Goal: Task Accomplishment & Management: Manage account settings

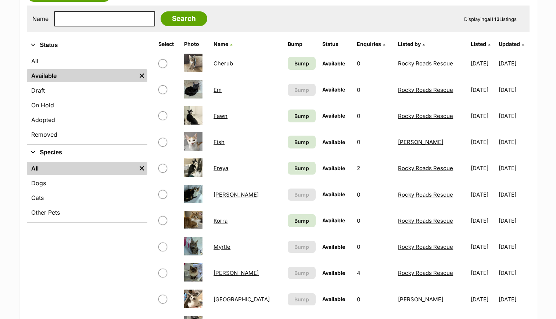
scroll to position [197, 0]
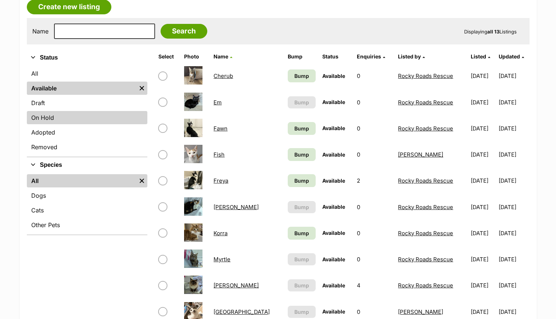
click at [64, 112] on link "On Hold" at bounding box center [87, 117] width 120 height 13
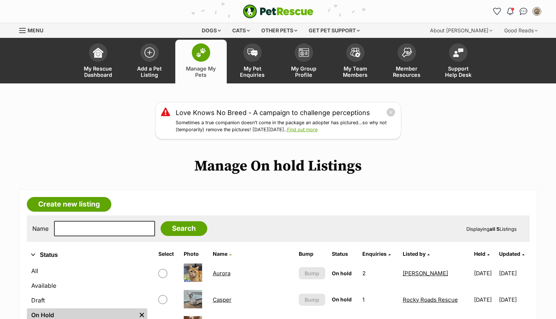
scroll to position [101, 0]
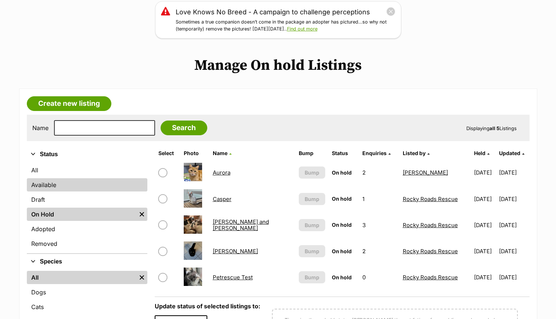
click at [75, 184] on link "Available" at bounding box center [87, 184] width 120 height 13
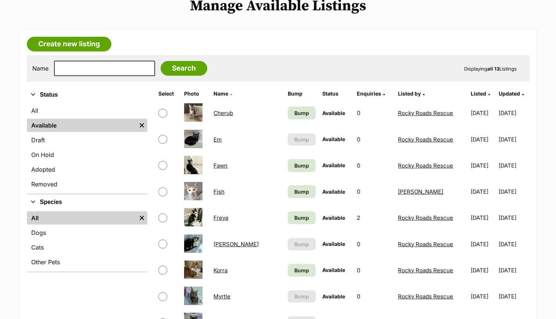
scroll to position [160, 0]
click at [294, 110] on span "Bump" at bounding box center [301, 113] width 15 height 8
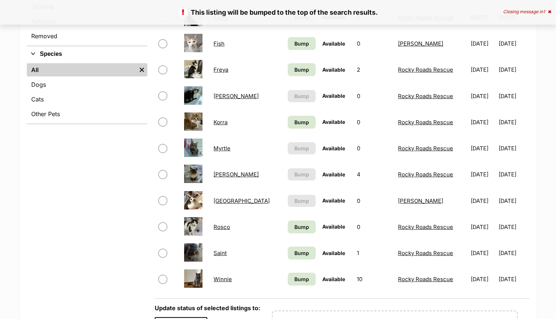
scroll to position [308, 0]
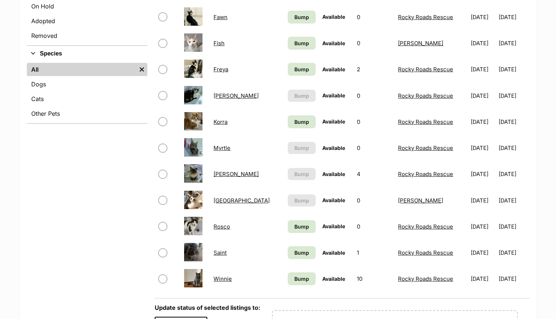
click at [228, 174] on link "Norman" at bounding box center [235, 173] width 45 height 7
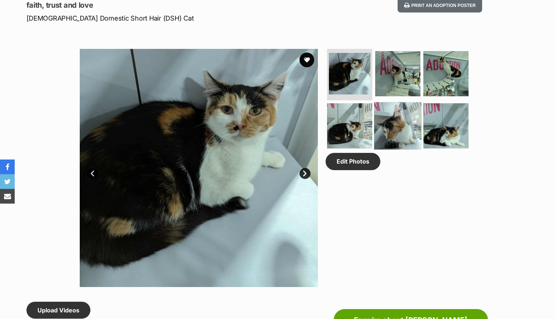
click at [393, 134] on img at bounding box center [397, 125] width 47 height 47
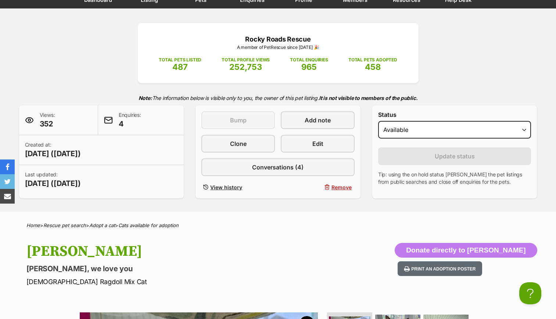
scroll to position [75, 0]
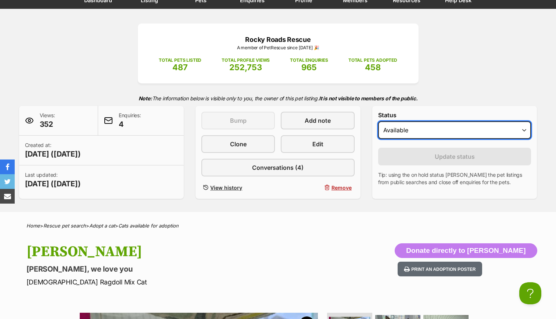
click at [416, 137] on select "Draft - not available as listing has enquires Available On hold Adopted" at bounding box center [454, 130] width 153 height 18
select select "on_hold"
click at [378, 121] on select "Draft - not available as listing has enquires Available On hold Adopted" at bounding box center [454, 130] width 153 height 18
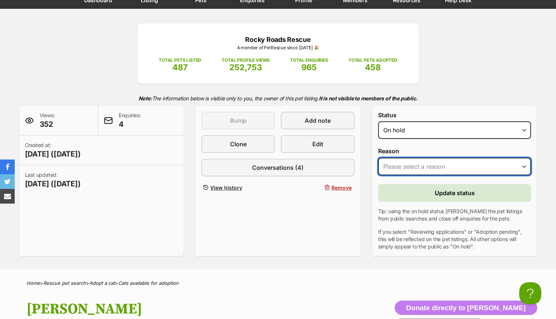
click at [439, 171] on select "Please select a reason Medical reasons Reviewing applications Adoption pending …" at bounding box center [454, 167] width 153 height 18
select select "reviewing_applications"
click at [378, 158] on select "Please select a reason Medical reasons Reviewing applications Adoption pending …" at bounding box center [454, 167] width 153 height 18
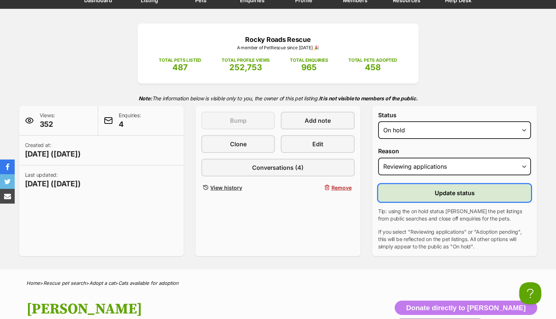
click at [456, 194] on span "Update status" at bounding box center [454, 192] width 40 height 9
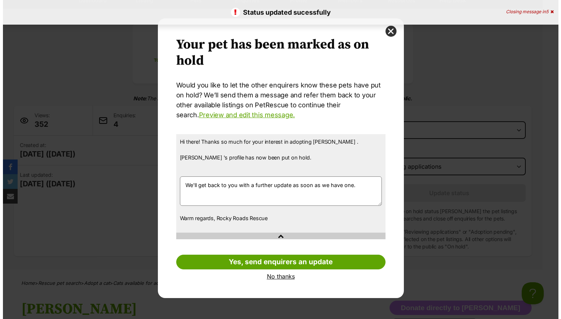
scroll to position [0, 0]
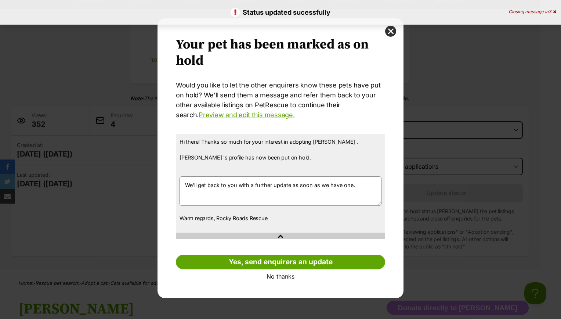
click at [281, 278] on link "No thanks" at bounding box center [280, 276] width 209 height 7
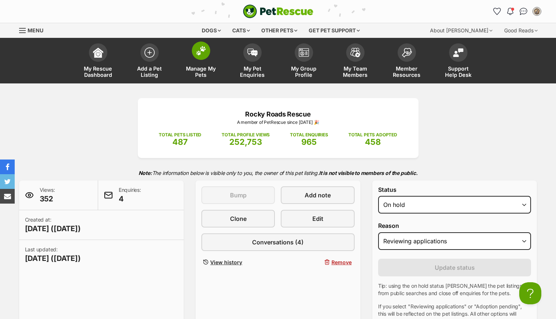
click at [199, 64] on link "Manage My Pets" at bounding box center [200, 62] width 51 height 44
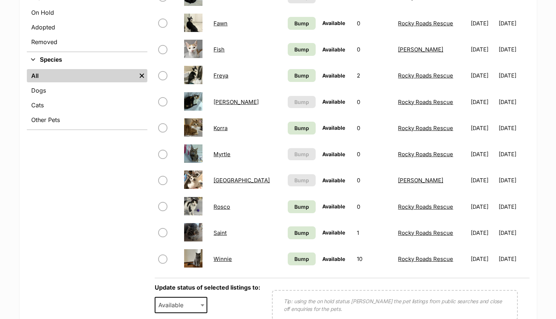
scroll to position [303, 0]
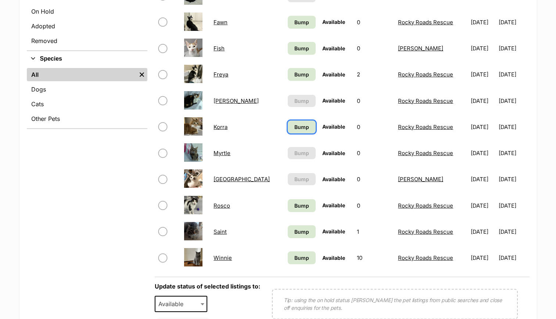
click at [294, 130] on span "Bump" at bounding box center [301, 127] width 15 height 8
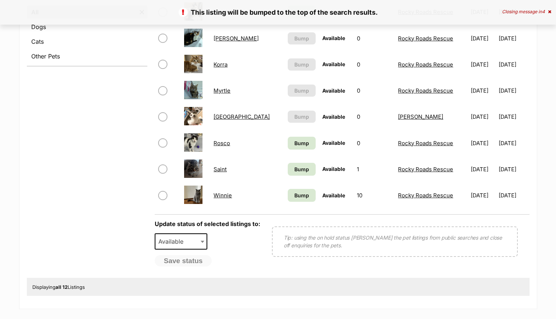
scroll to position [366, 0]
click at [294, 195] on span "Bump" at bounding box center [301, 195] width 15 height 8
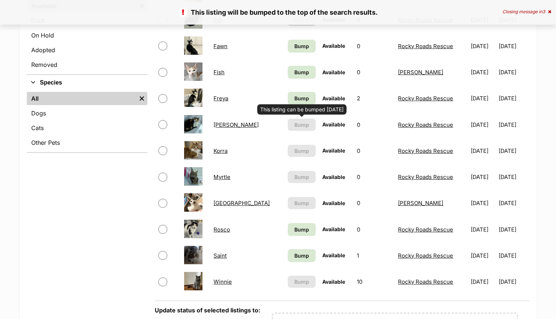
scroll to position [280, 0]
